Goal: Find specific page/section: Find specific page/section

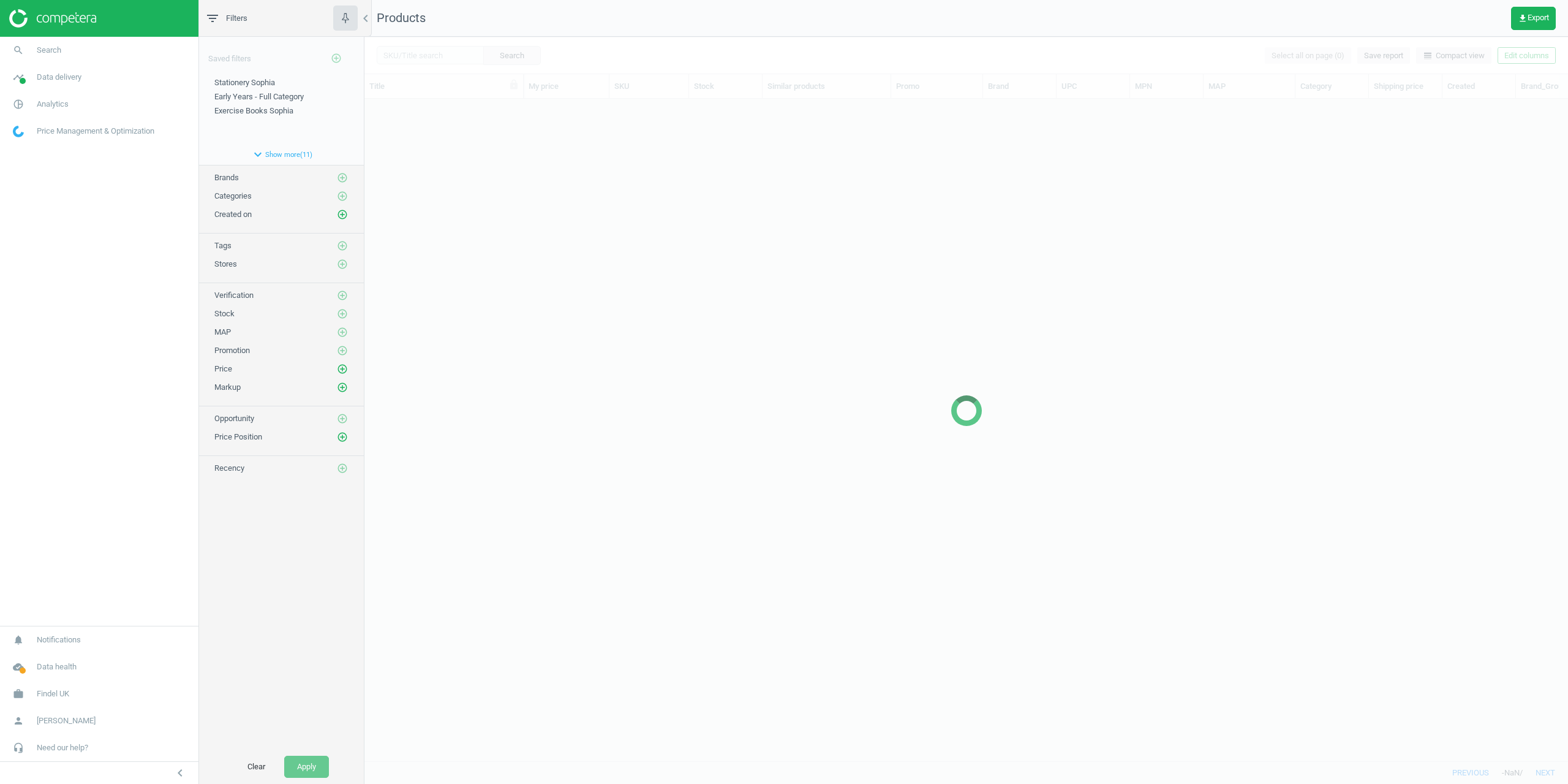
scroll to position [643, 1194]
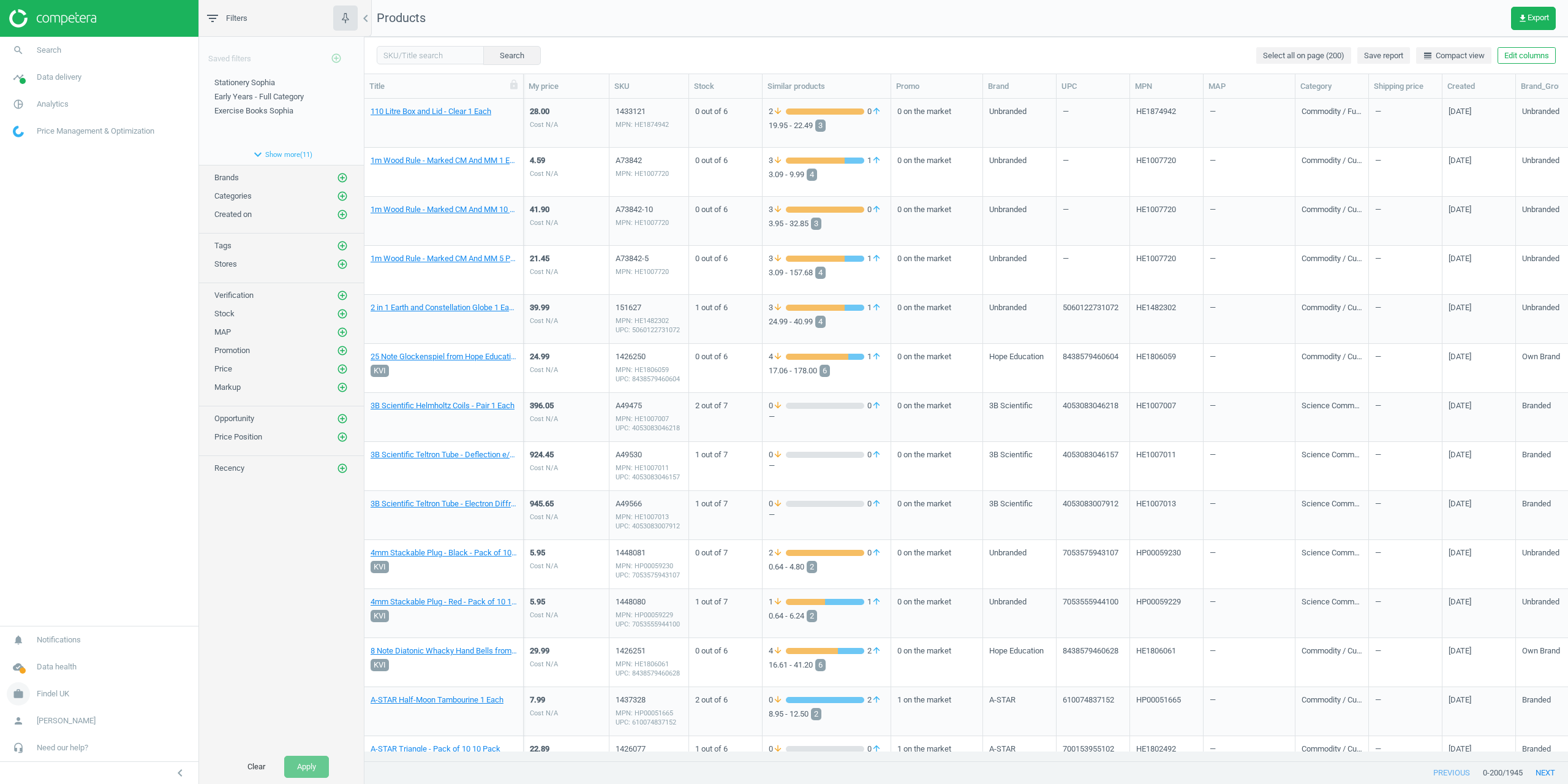
click at [43, 696] on span "Findel UK" at bounding box center [52, 694] width 32 height 11
click at [47, 670] on link "Campaign settings" at bounding box center [99, 676] width 198 height 19
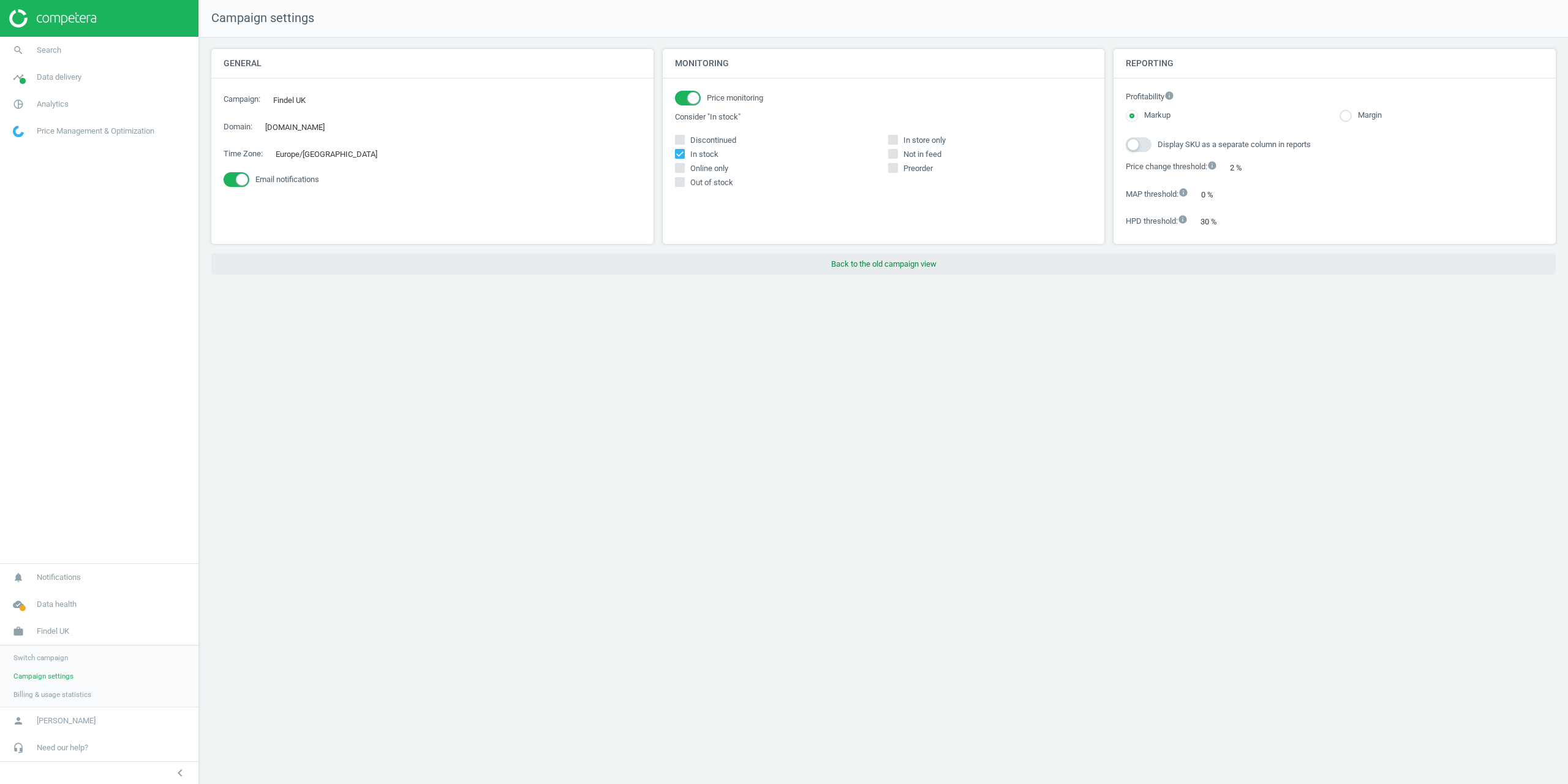
click at [878, 268] on button "Back to the old campaign view" at bounding box center [884, 264] width 1345 height 22
